Goal: Information Seeking & Learning: Learn about a topic

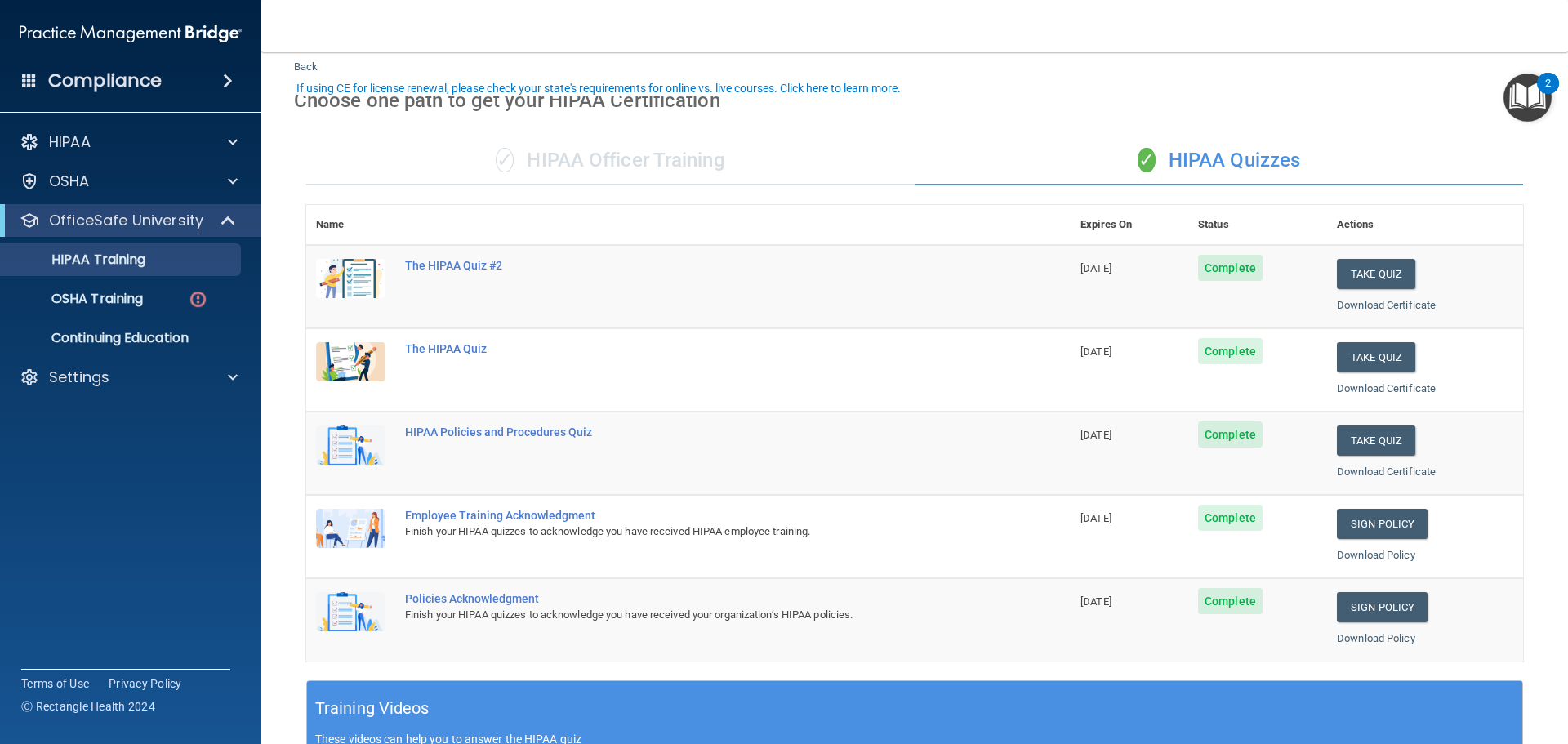
scroll to position [82, 0]
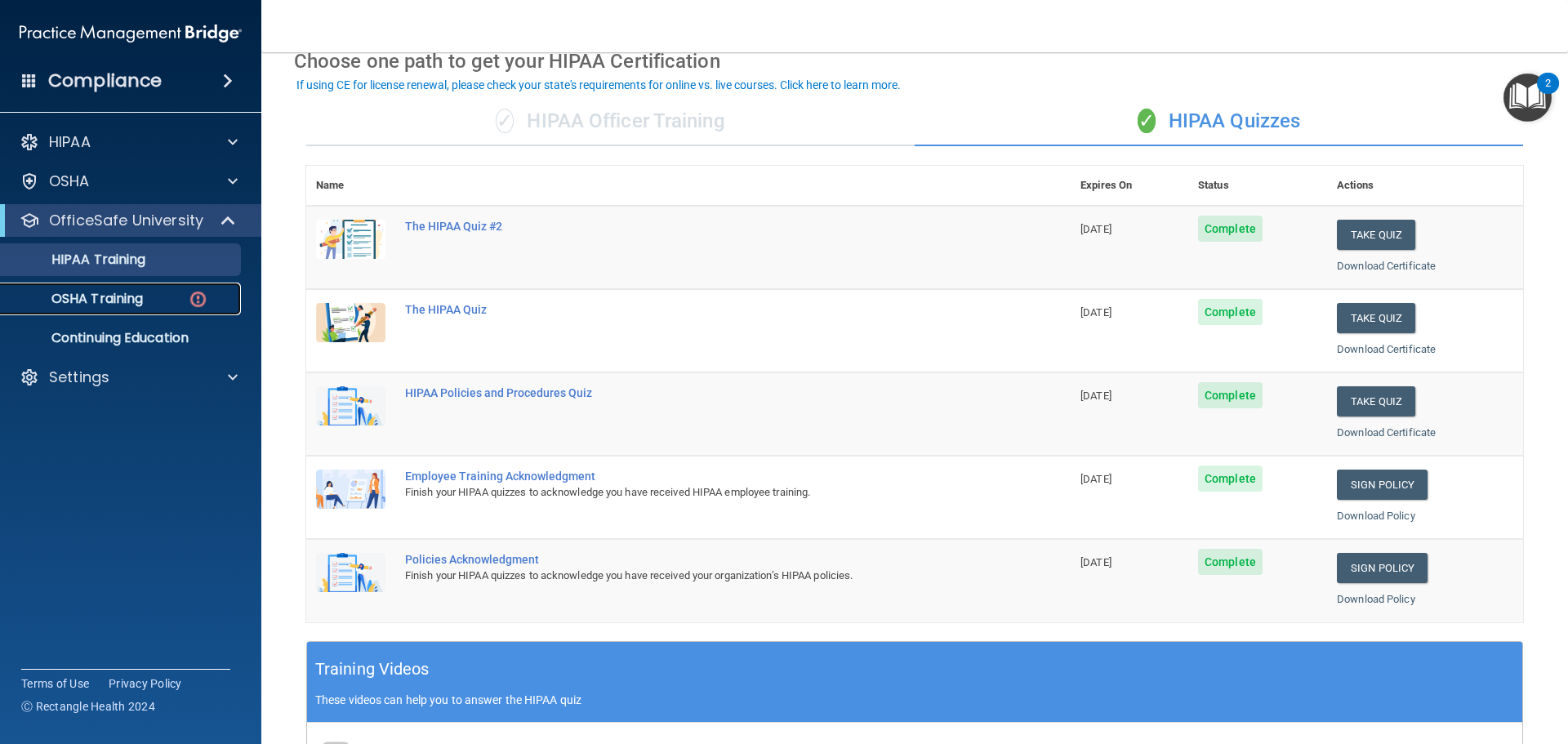
click at [141, 297] on p "OSHA Training" at bounding box center [76, 299] width 133 height 16
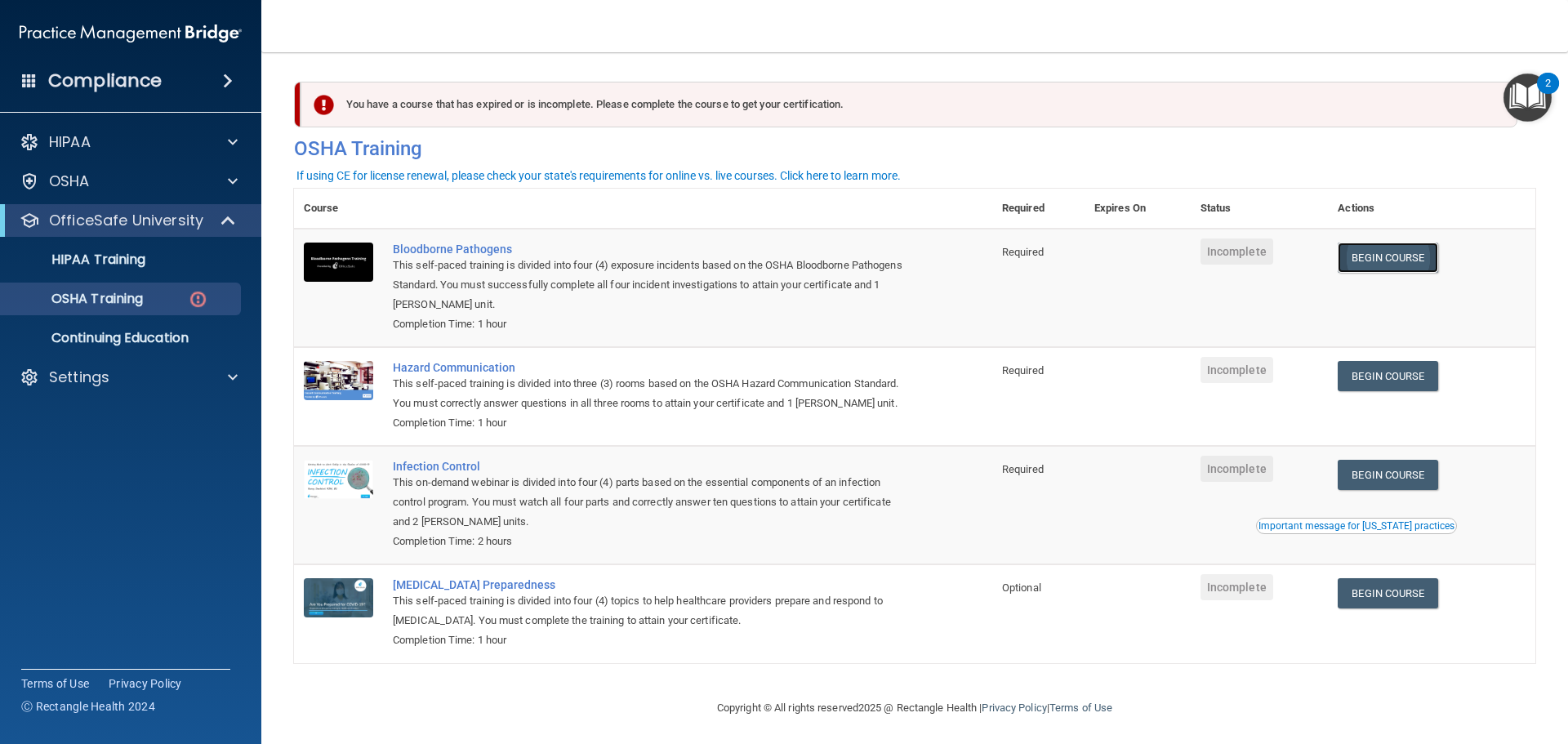
click at [1373, 246] on link "Begin Course" at bounding box center [1387, 258] width 100 height 30
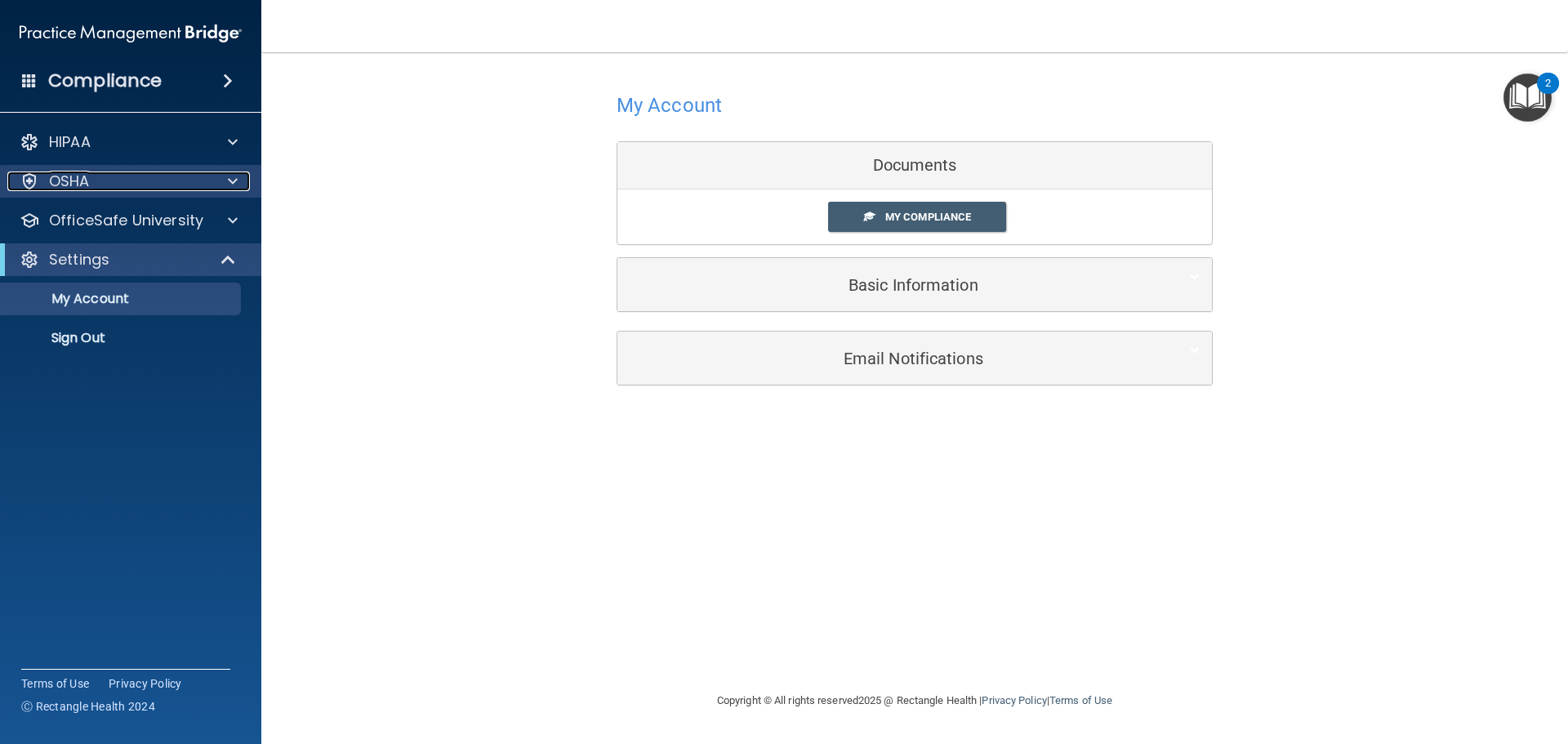
click at [229, 178] on span at bounding box center [232, 181] width 10 height 20
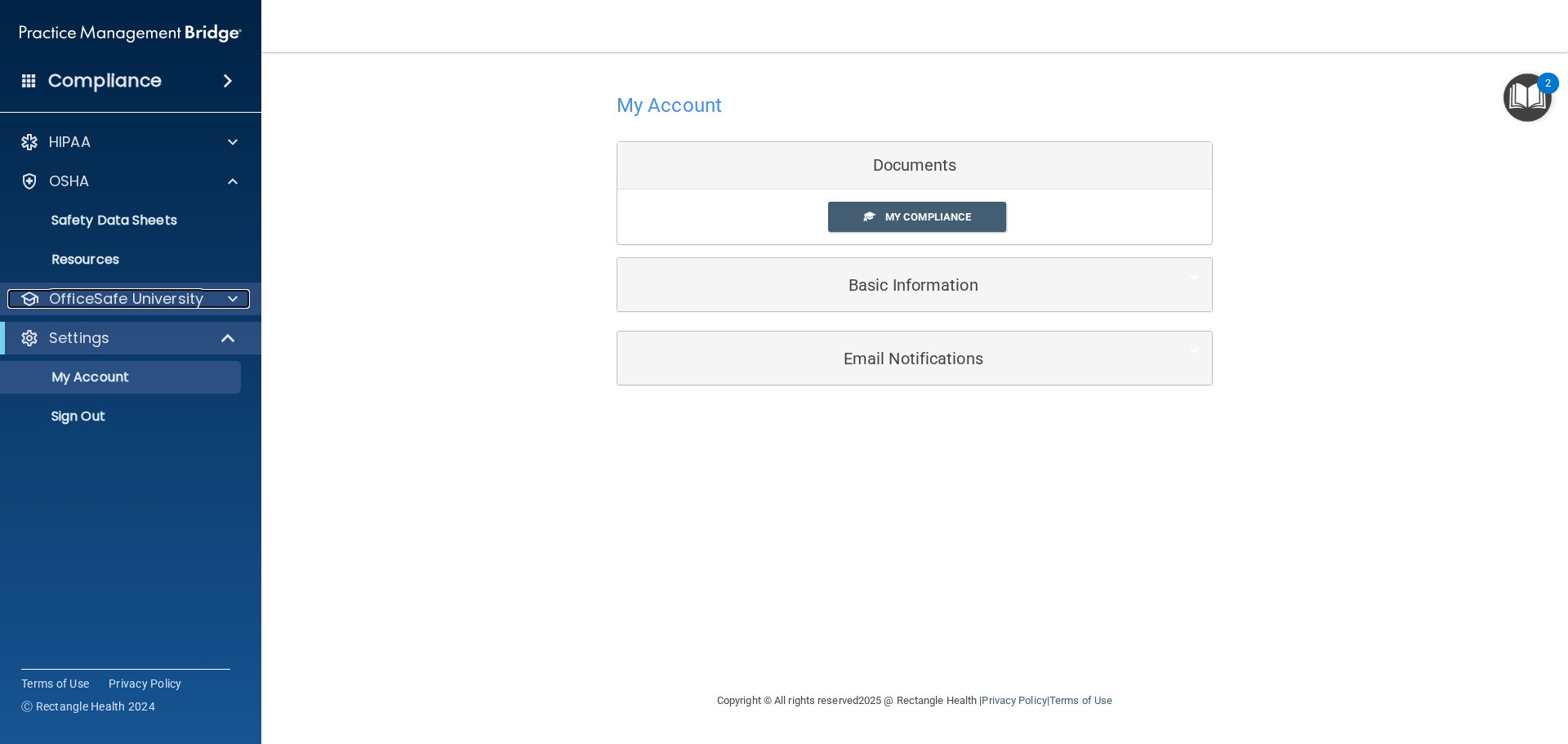
click at [181, 300] on p "OfficeSafe University" at bounding box center [126, 299] width 155 height 20
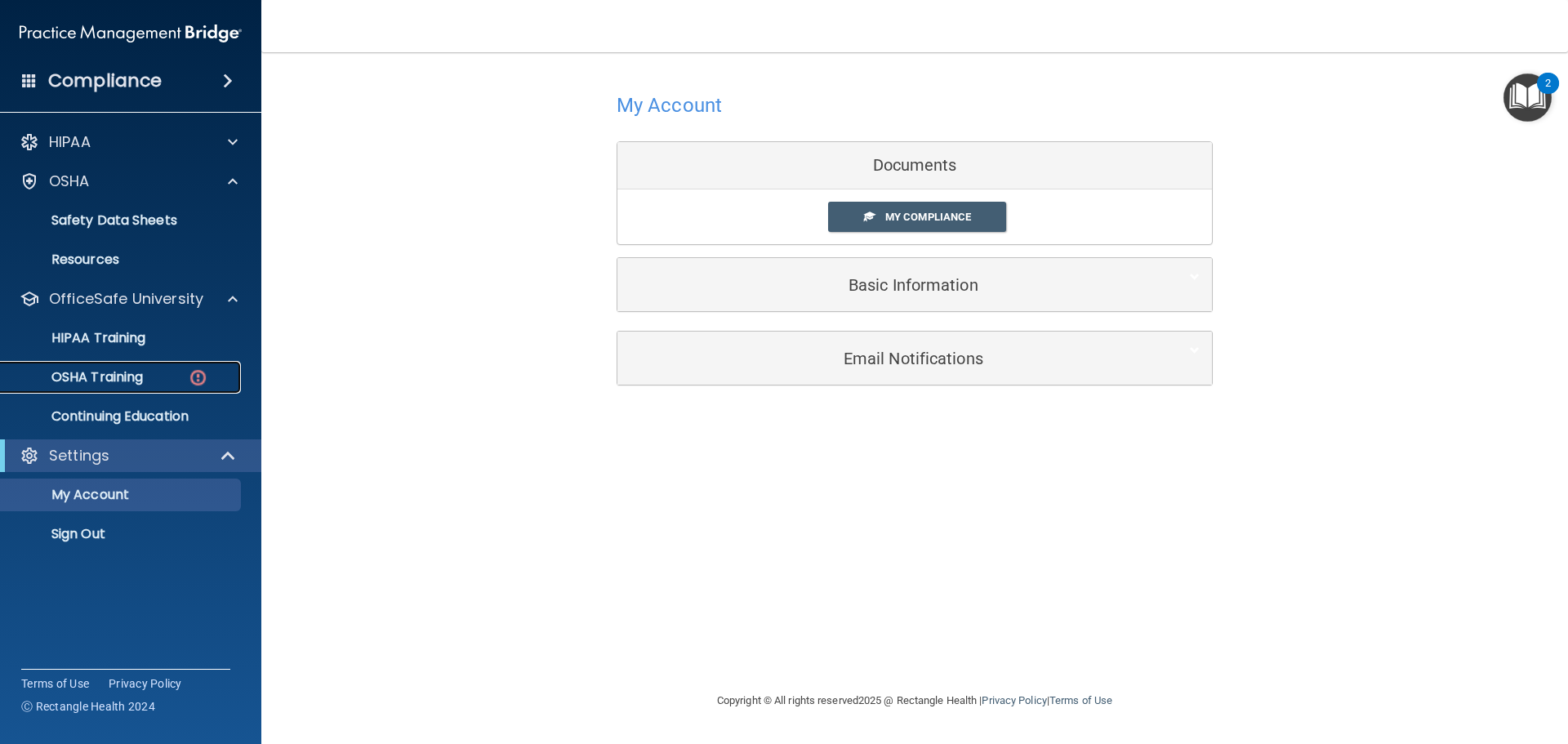
click at [175, 369] on div "OSHA Training" at bounding box center [122, 377] width 223 height 16
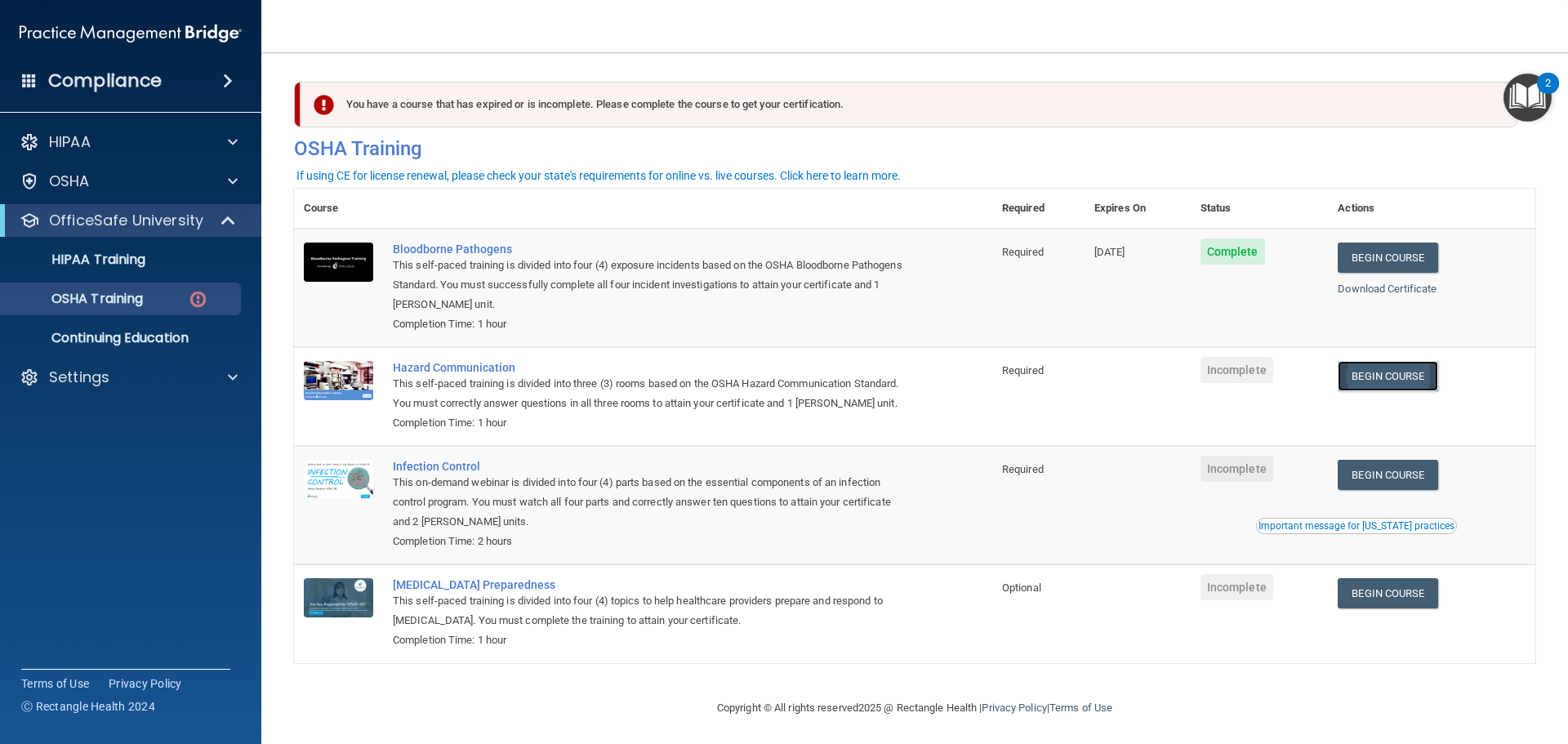
click at [1399, 384] on link "Begin Course" at bounding box center [1387, 376] width 100 height 30
click at [1403, 373] on link "Begin Course" at bounding box center [1387, 376] width 100 height 30
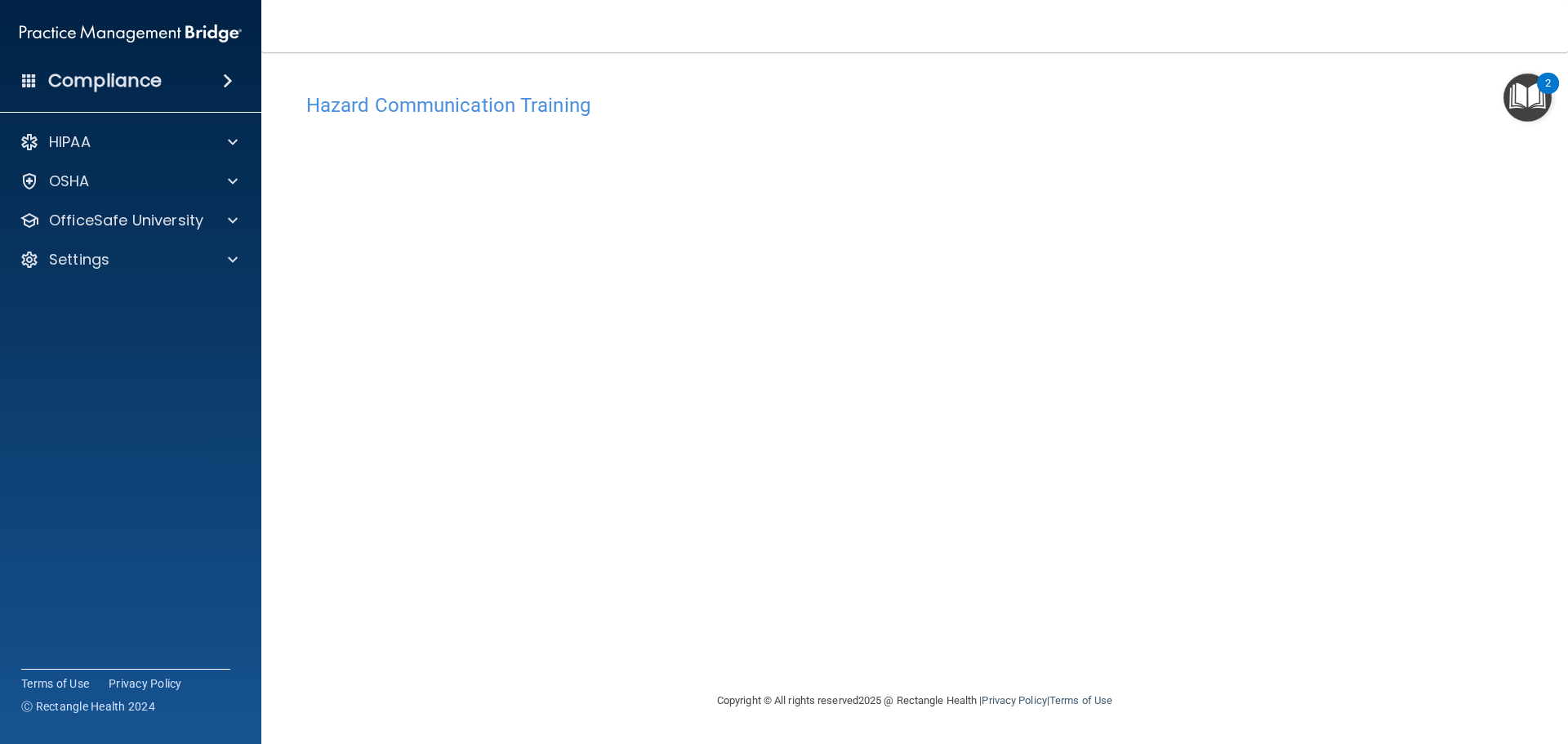
drag, startPoint x: 1547, startPoint y: 215, endPoint x: 1508, endPoint y: 157, distance: 69.9
click at [1519, 218] on main "Hazard Communication Training This course doesn’t expire until . Are you sure y…" at bounding box center [915, 398] width 1307 height 692
click at [375, 107] on h4 "Hazard Communication Training" at bounding box center [914, 106] width 1217 height 21
click at [240, 213] on div "OfficeSafe University" at bounding box center [131, 220] width 262 height 33
click at [224, 181] on div at bounding box center [230, 181] width 41 height 20
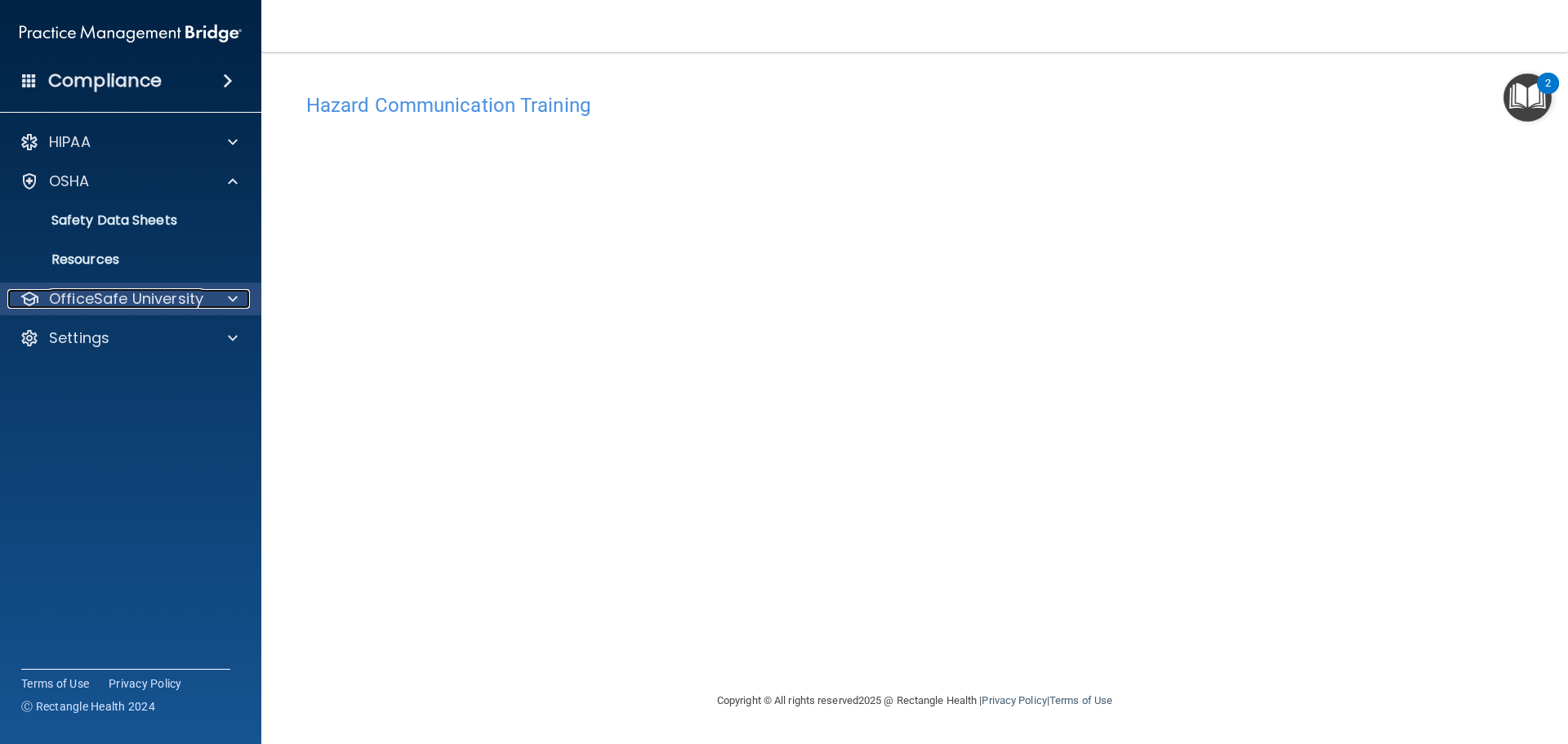
click at [85, 293] on p "OfficeSafe University" at bounding box center [126, 299] width 155 height 20
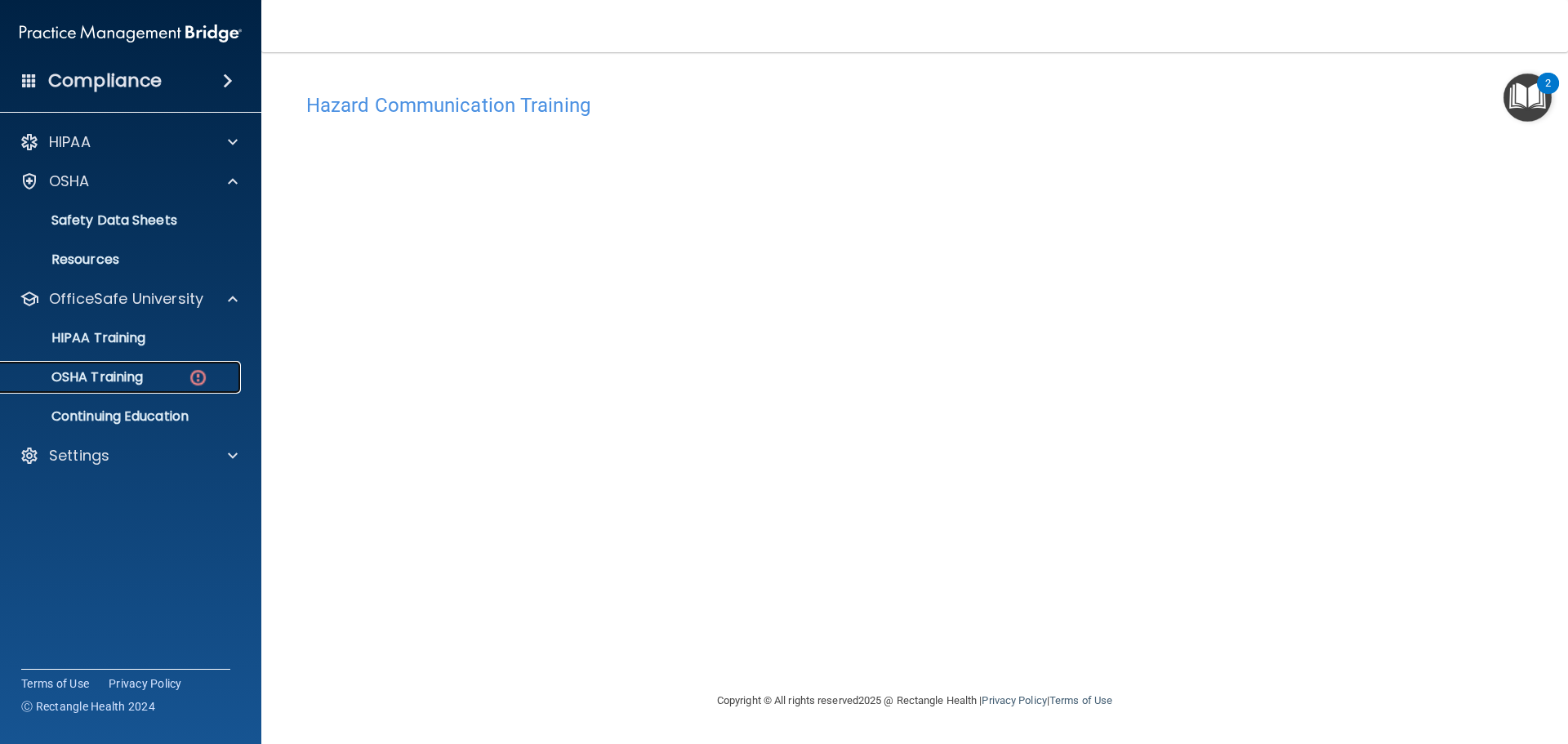
click at [135, 380] on p "OSHA Training" at bounding box center [76, 377] width 133 height 16
